Goal: Task Accomplishment & Management: Complete application form

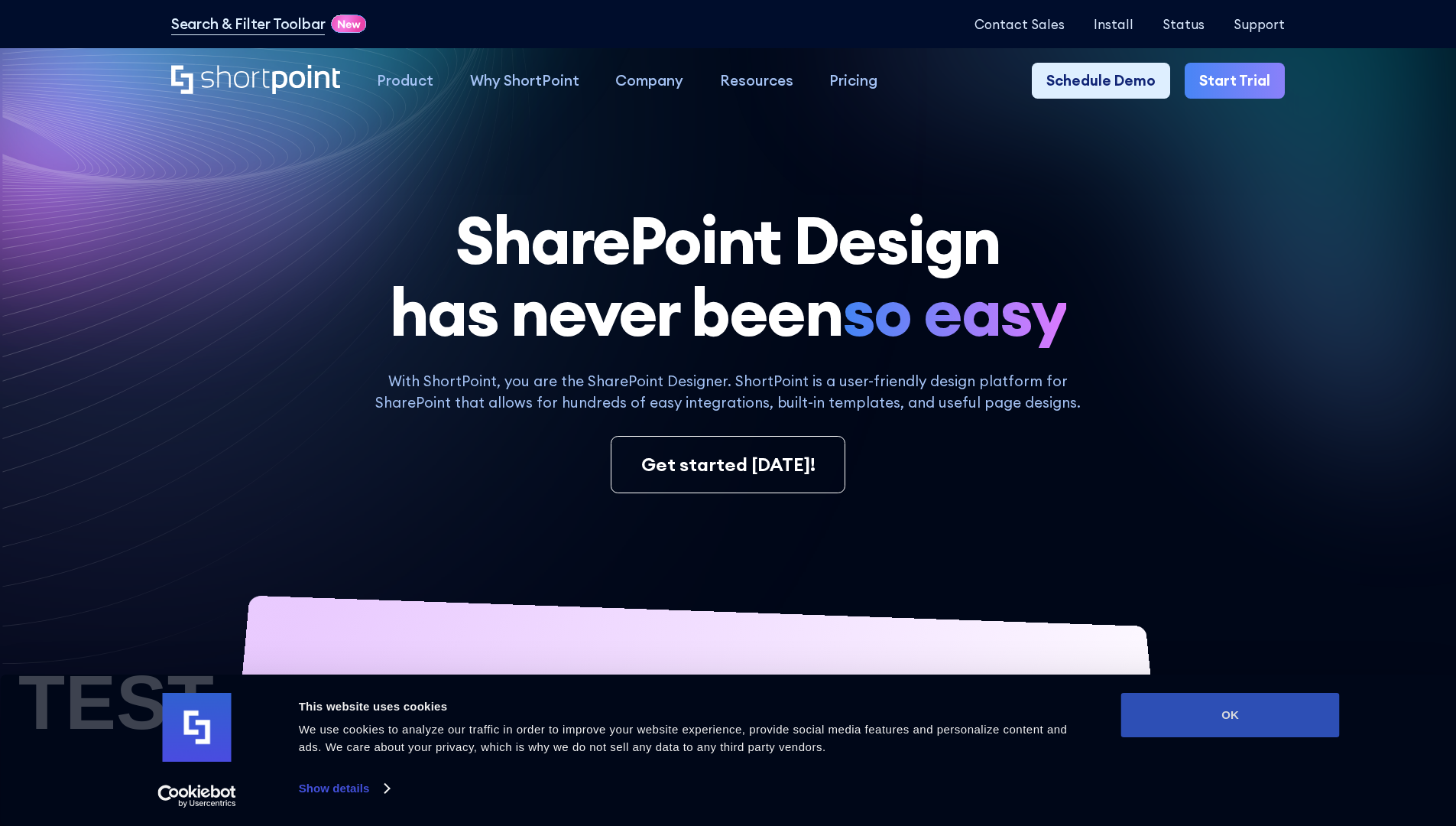
click at [1229, 715] on button "OK" at bounding box center [1230, 715] width 218 height 44
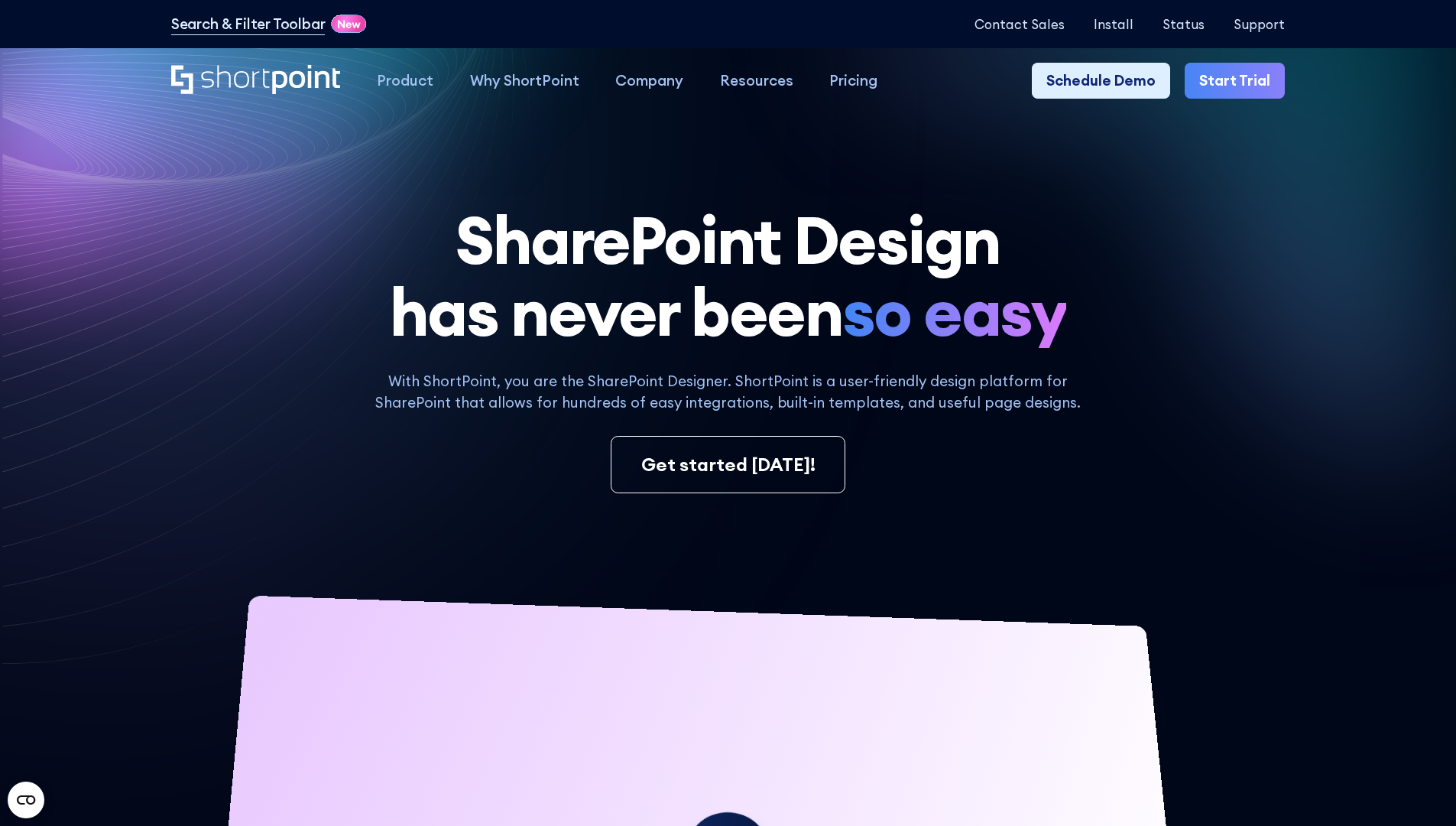
click at [1239, 81] on link "Start Trial" at bounding box center [1234, 80] width 100 height 37
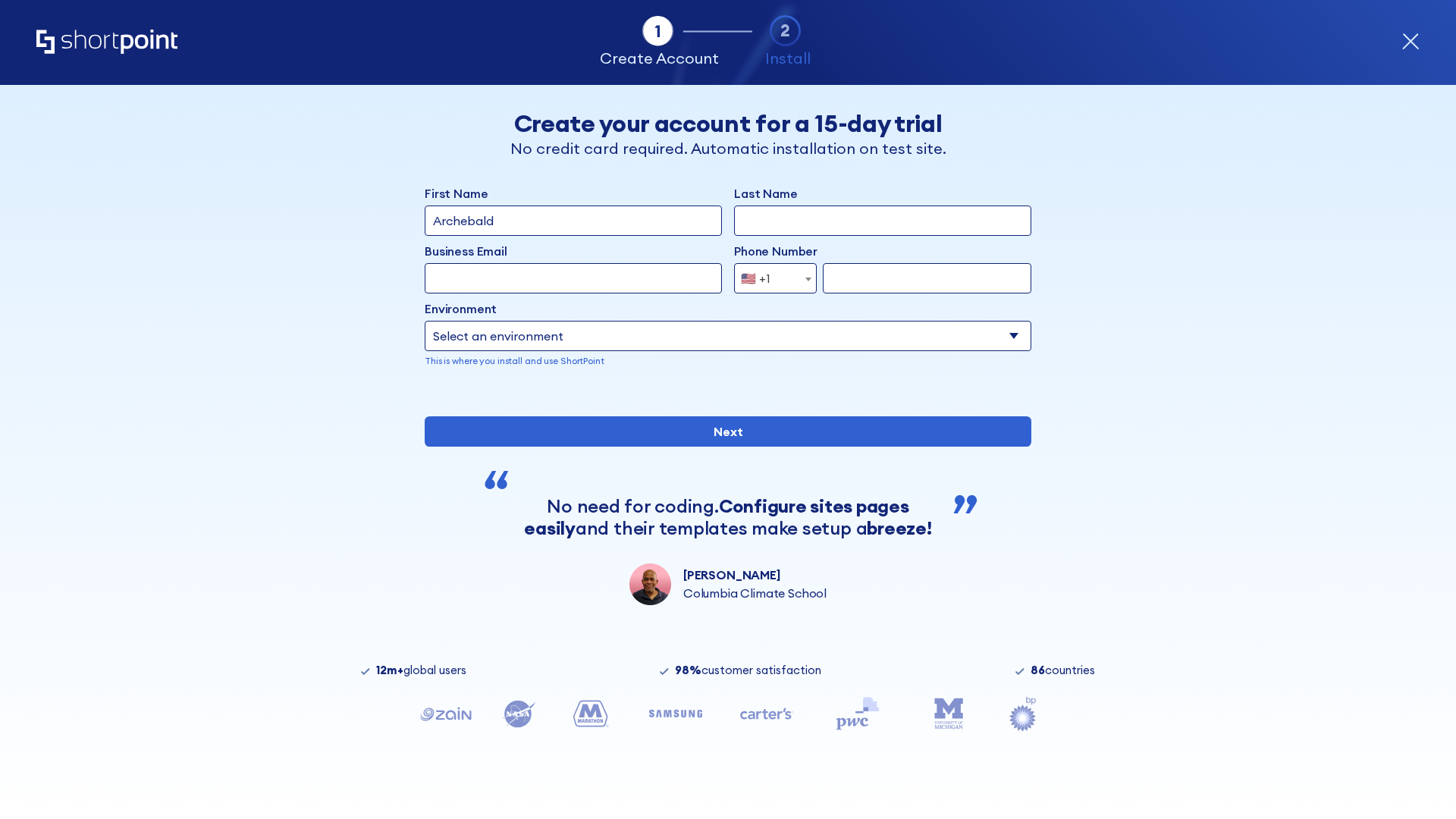
type input "Archebald"
type input "Berkuskv"
type input "2125556789"
select select "Microsoft 365"
type input "2125556789"
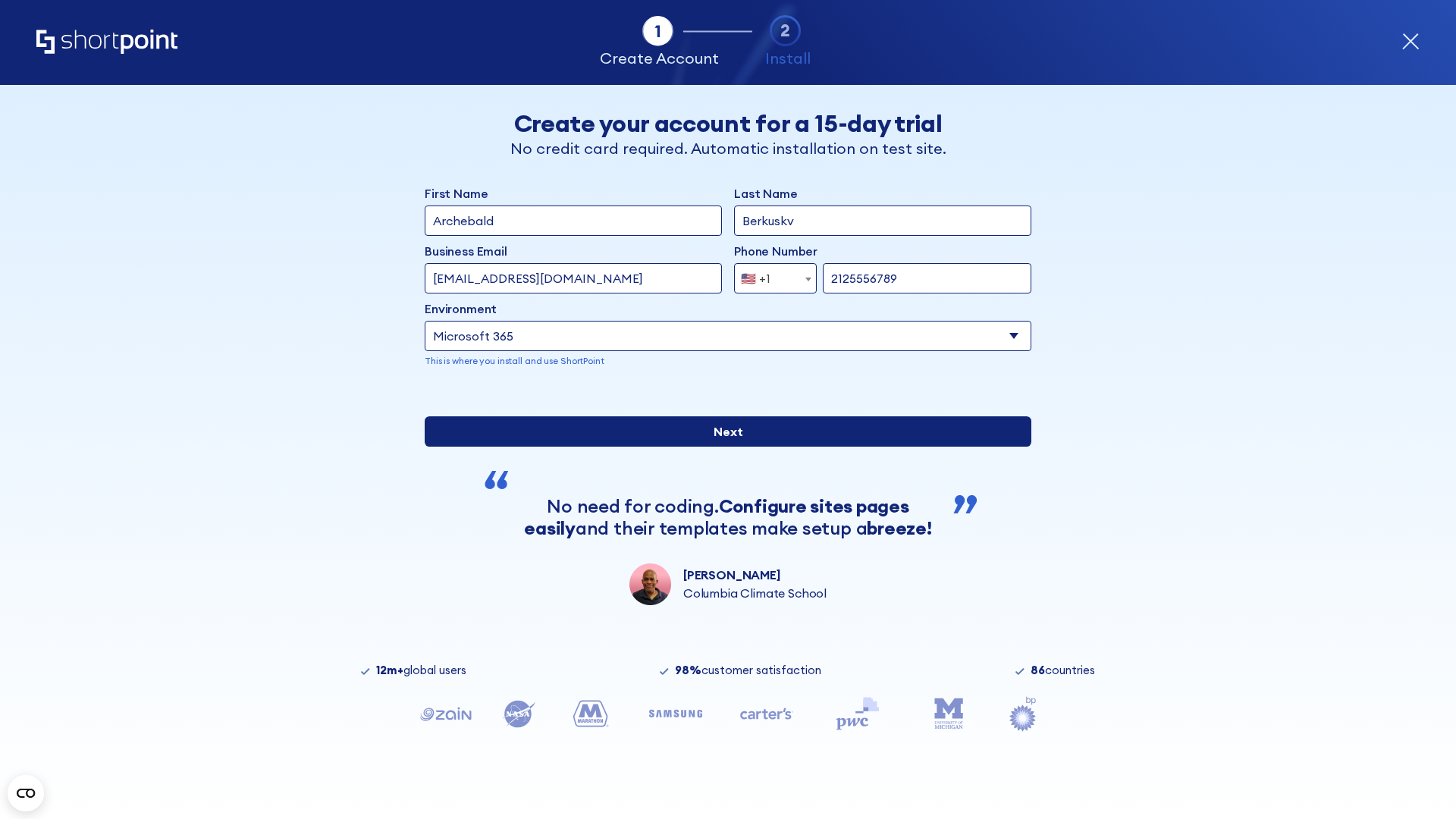
scroll to position [4, 0]
click at [721, 446] on input "Next" at bounding box center [727, 431] width 607 height 30
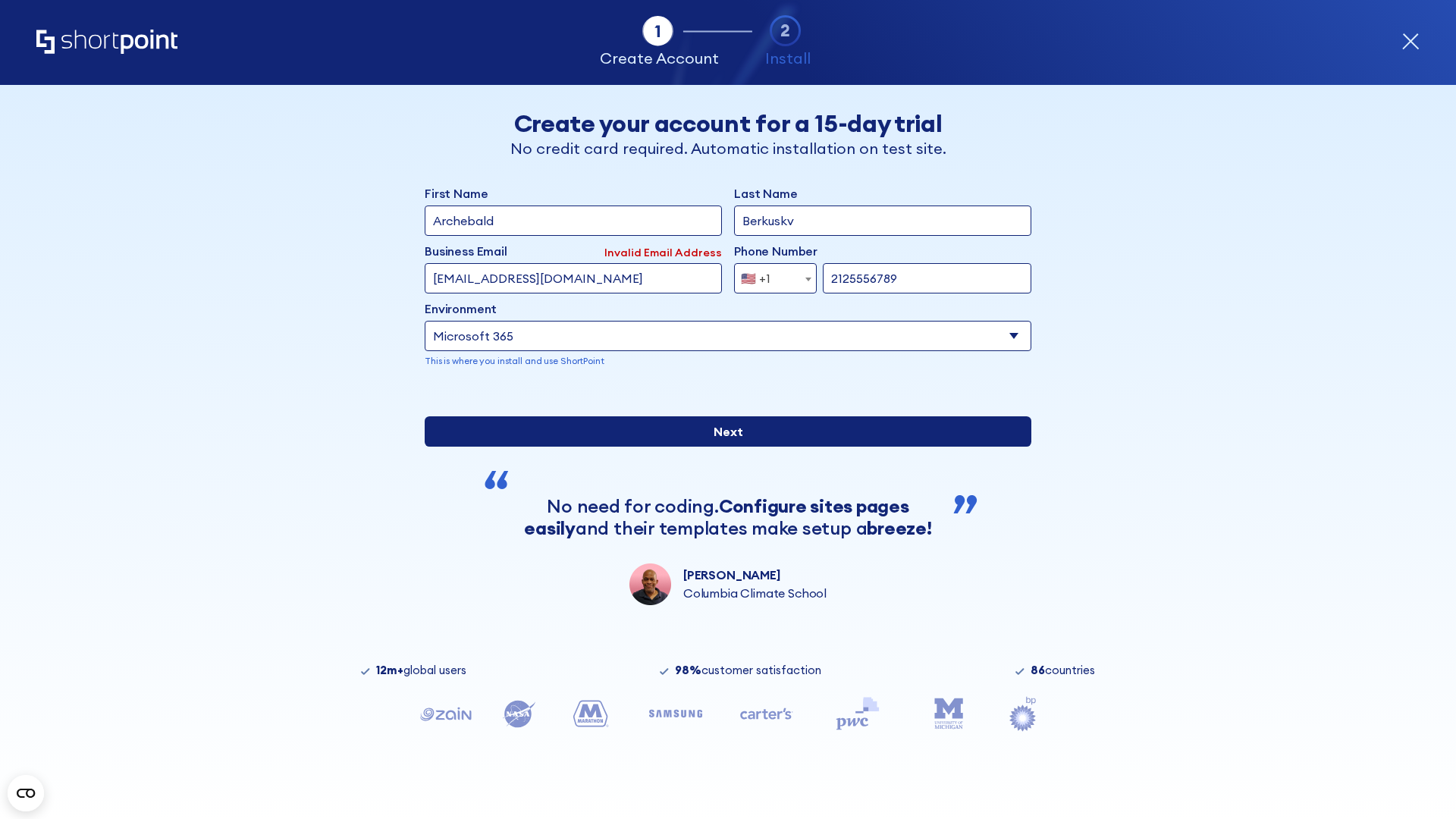
click at [721, 446] on input "Next" at bounding box center [727, 431] width 607 height 30
type input "test@shortpoint.com"
click at [721, 446] on input "Next" at bounding box center [727, 431] width 607 height 30
